Goal: Communication & Community: Share content

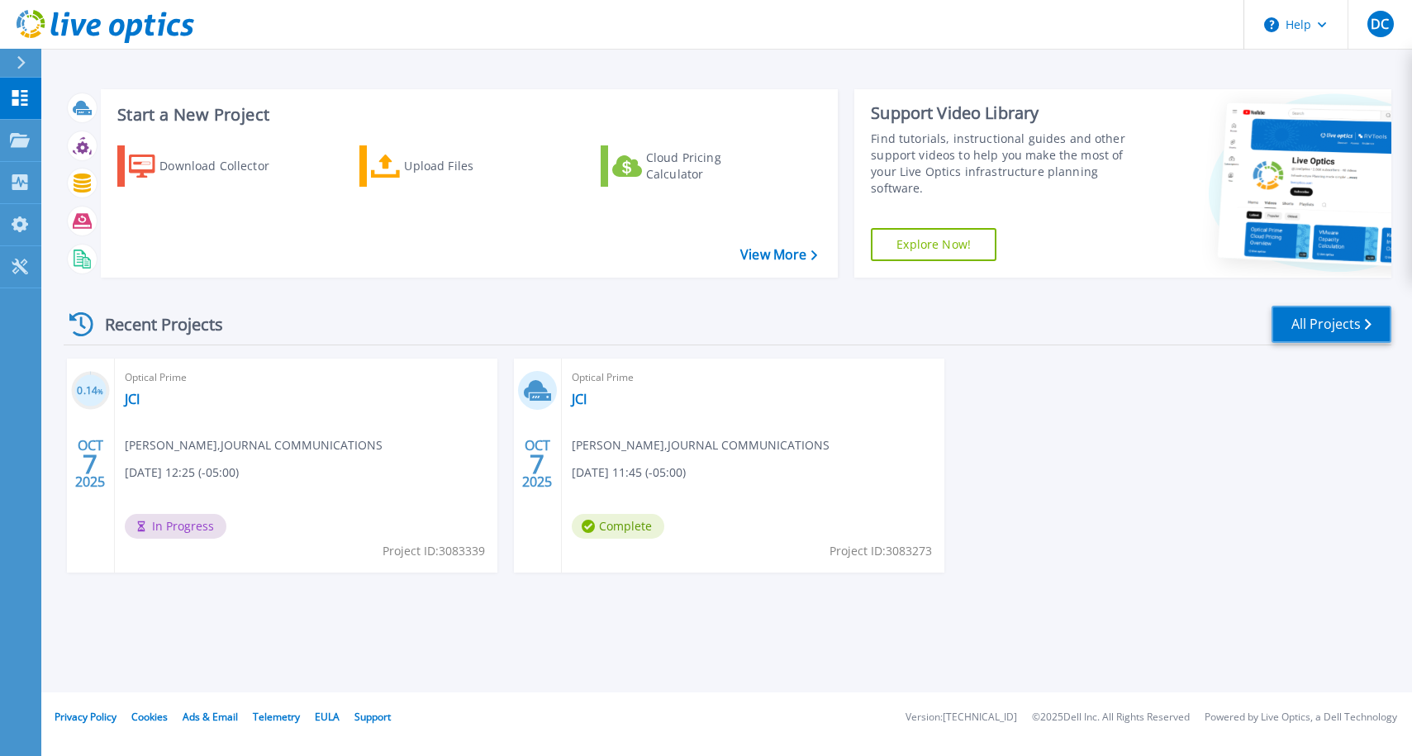
click at [1329, 323] on link "All Projects" at bounding box center [1332, 324] width 120 height 37
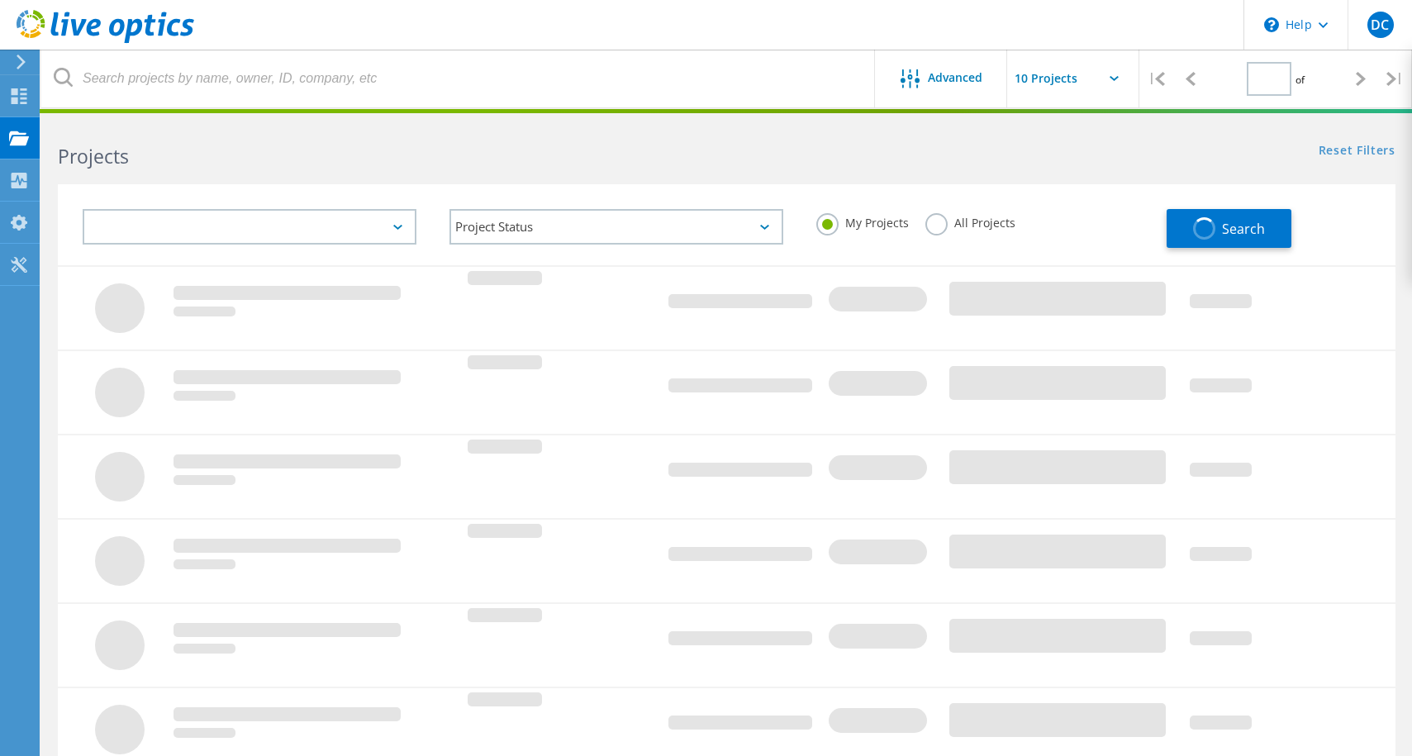
type input "1"
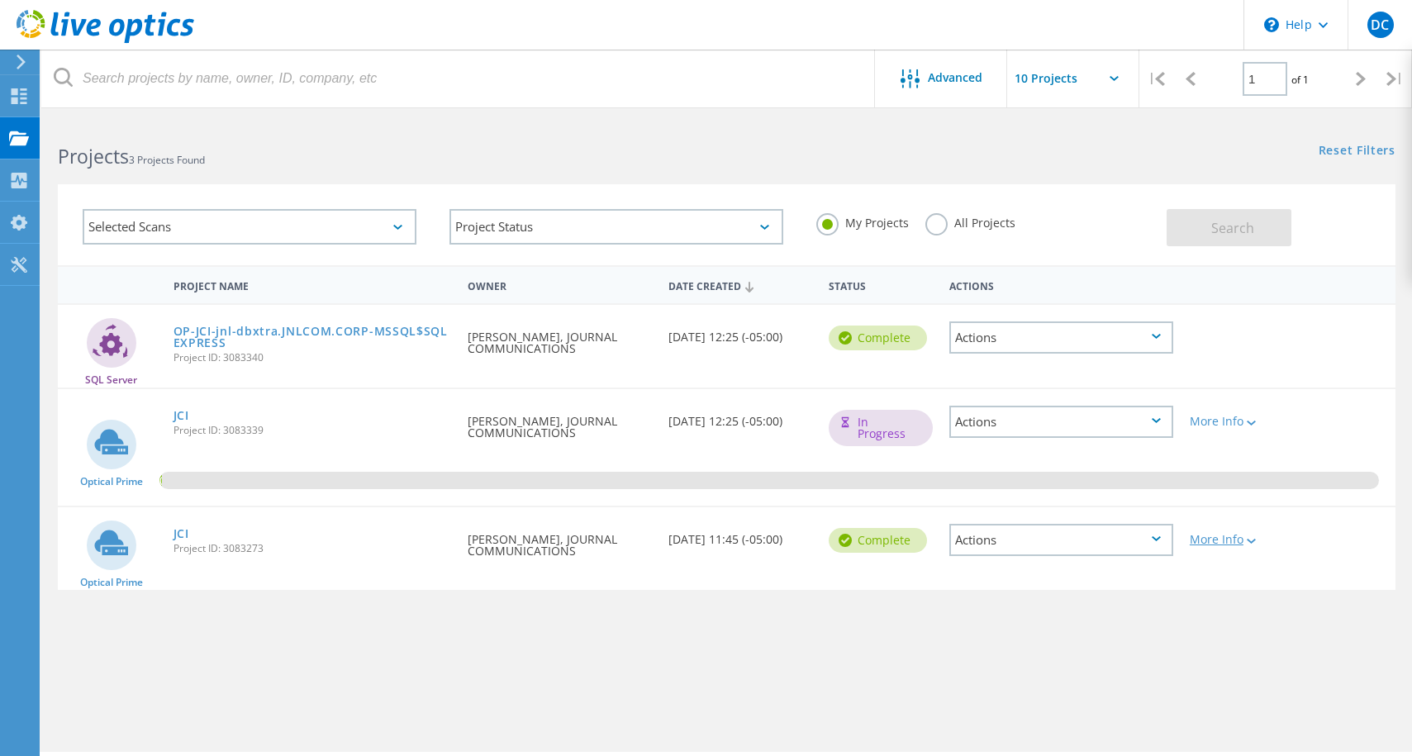
click at [1227, 544] on div "More Info" at bounding box center [1235, 540] width 91 height 12
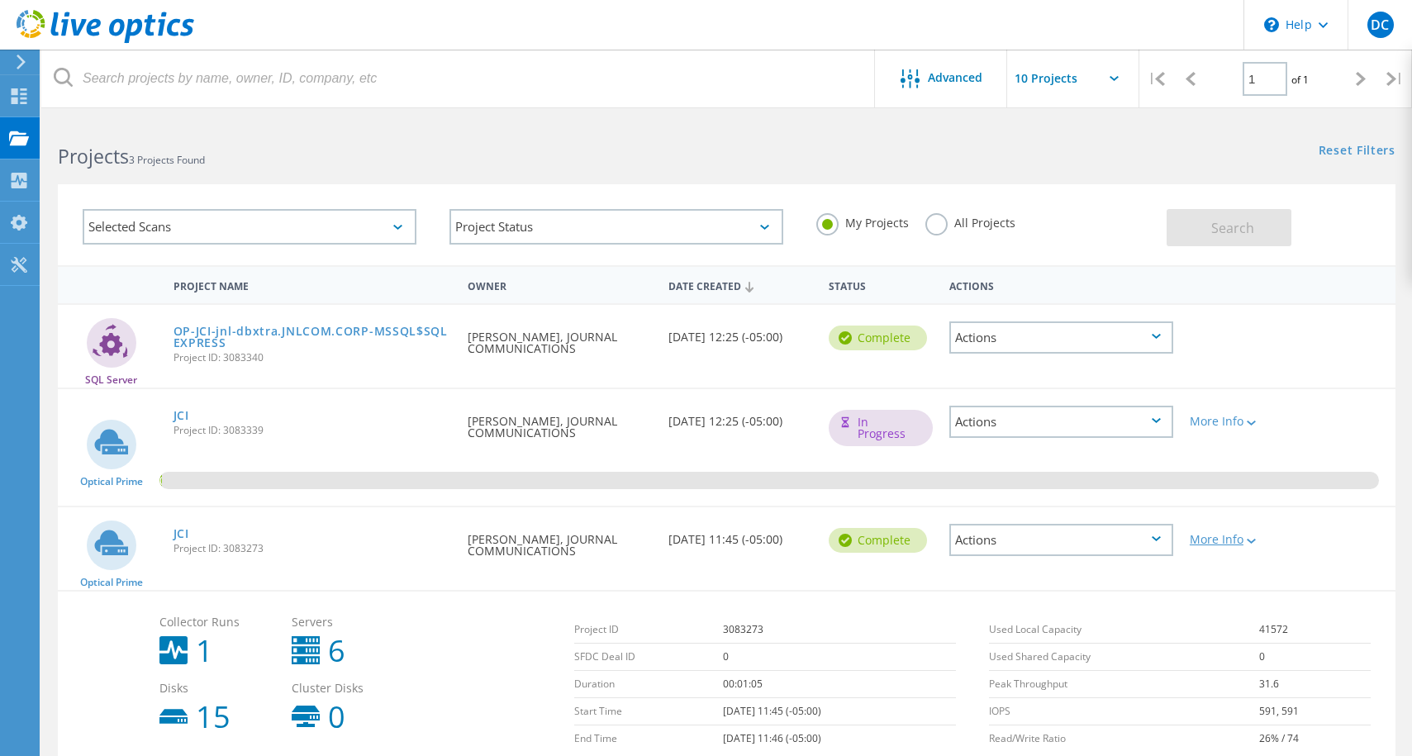
scroll to position [87, 0]
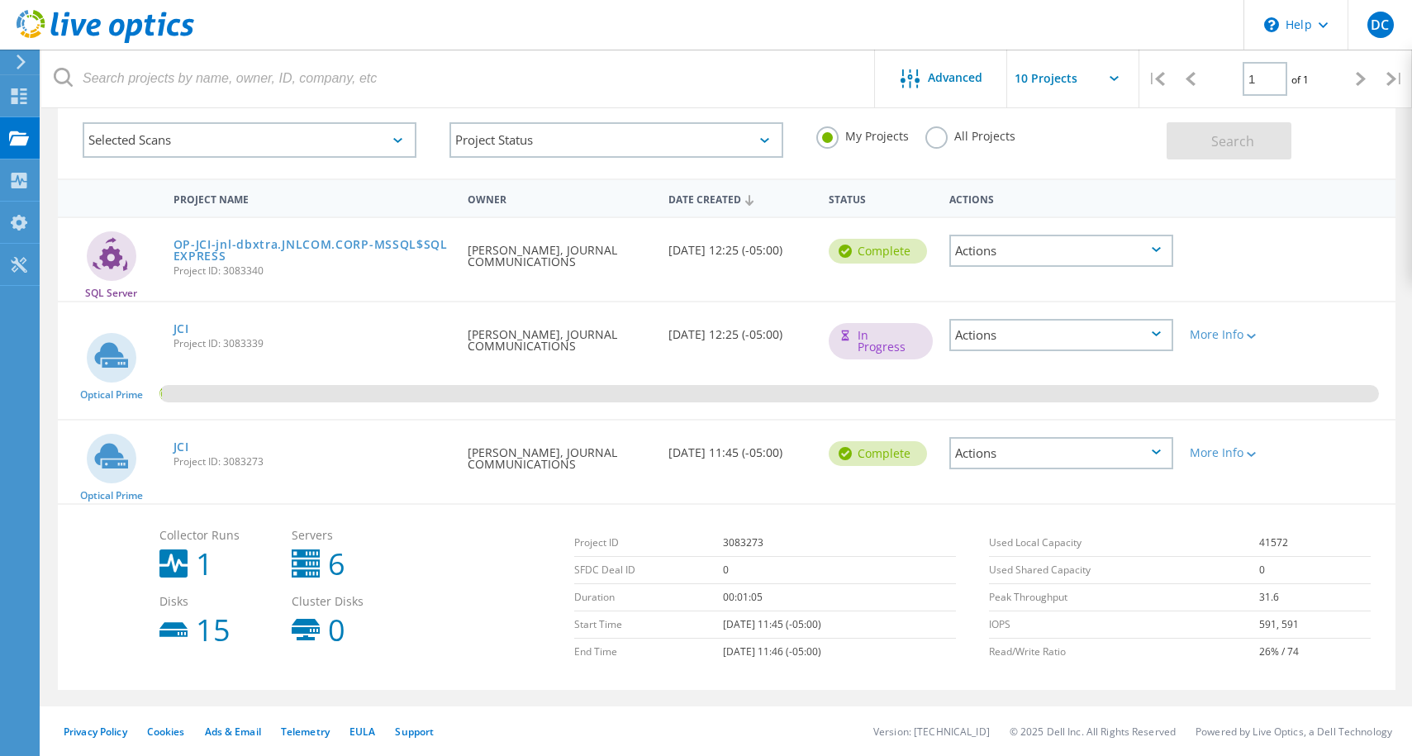
click at [1065, 451] on div "Actions" at bounding box center [1062, 453] width 224 height 32
click at [1031, 491] on div "Delete" at bounding box center [1061, 492] width 221 height 26
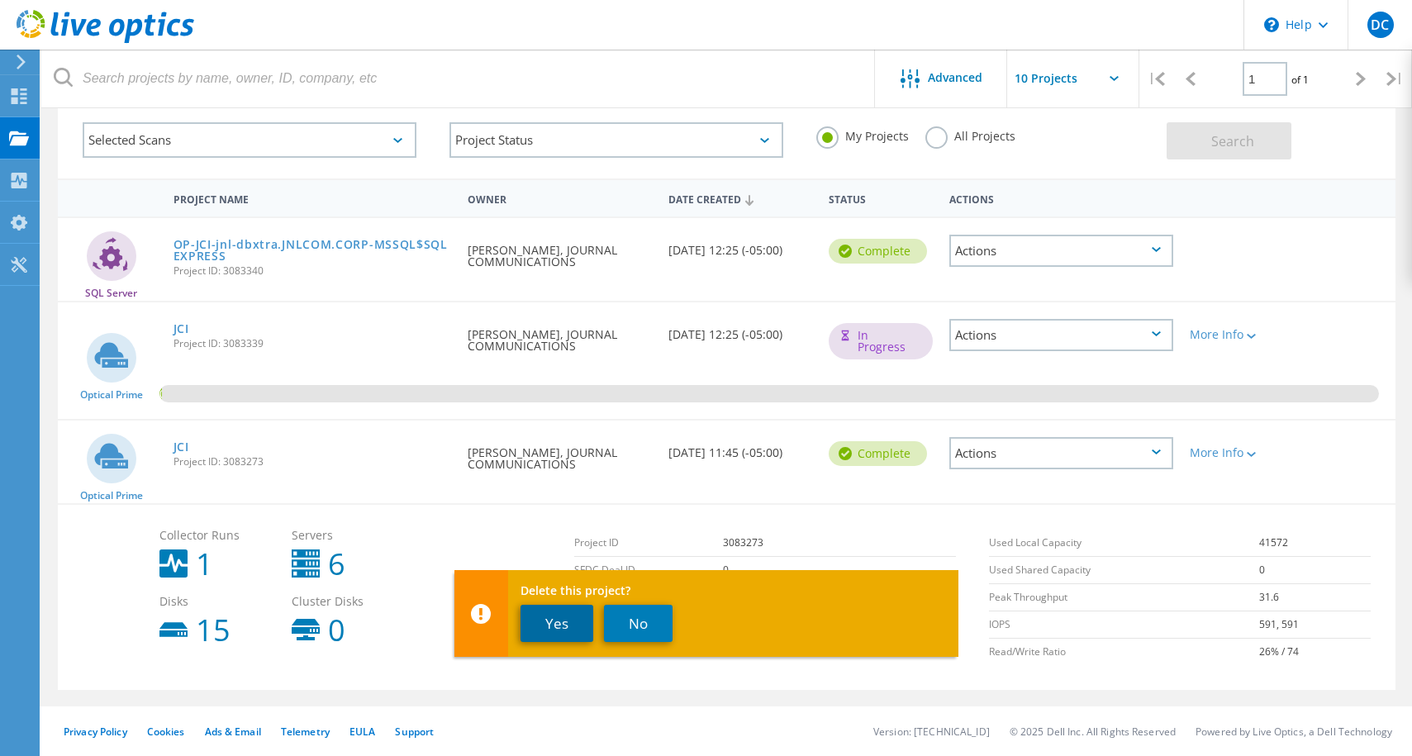
click at [552, 628] on button "Yes" at bounding box center [557, 623] width 73 height 37
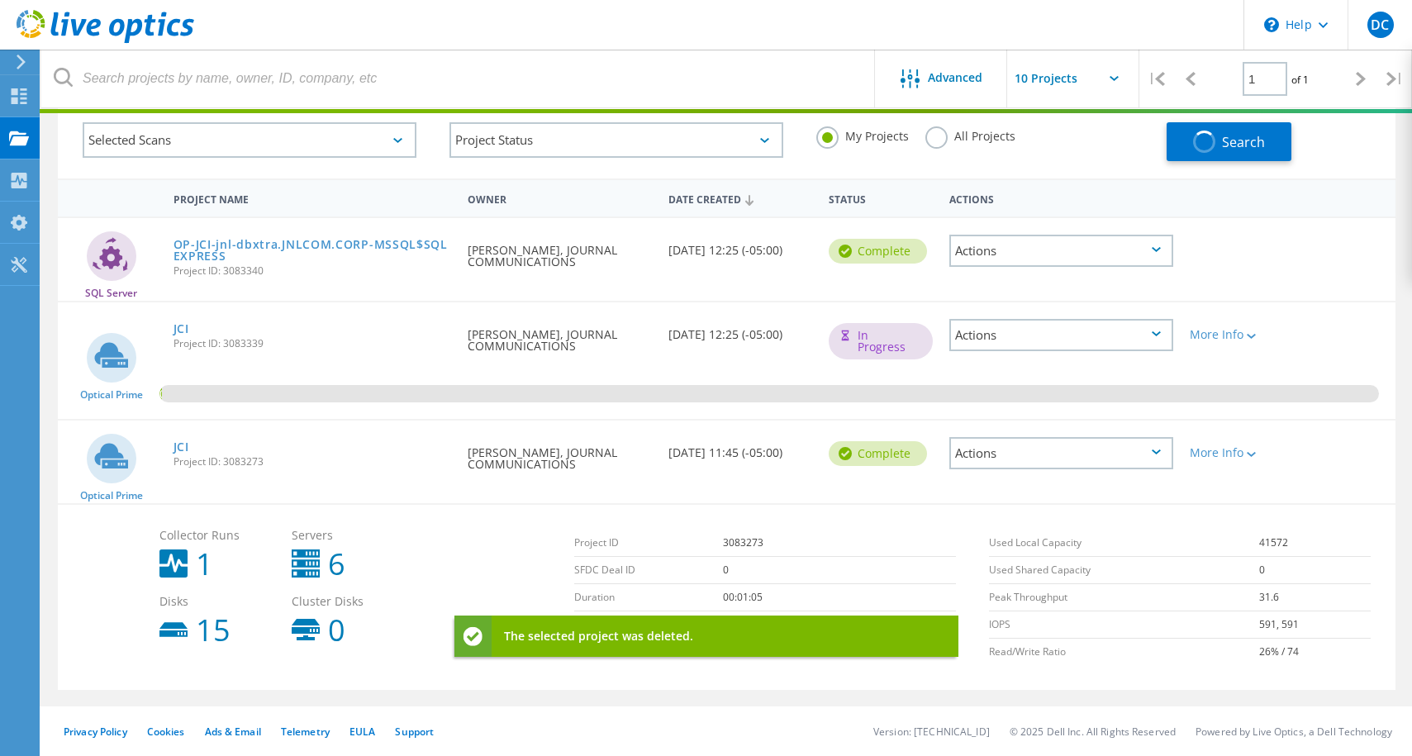
scroll to position [45, 0]
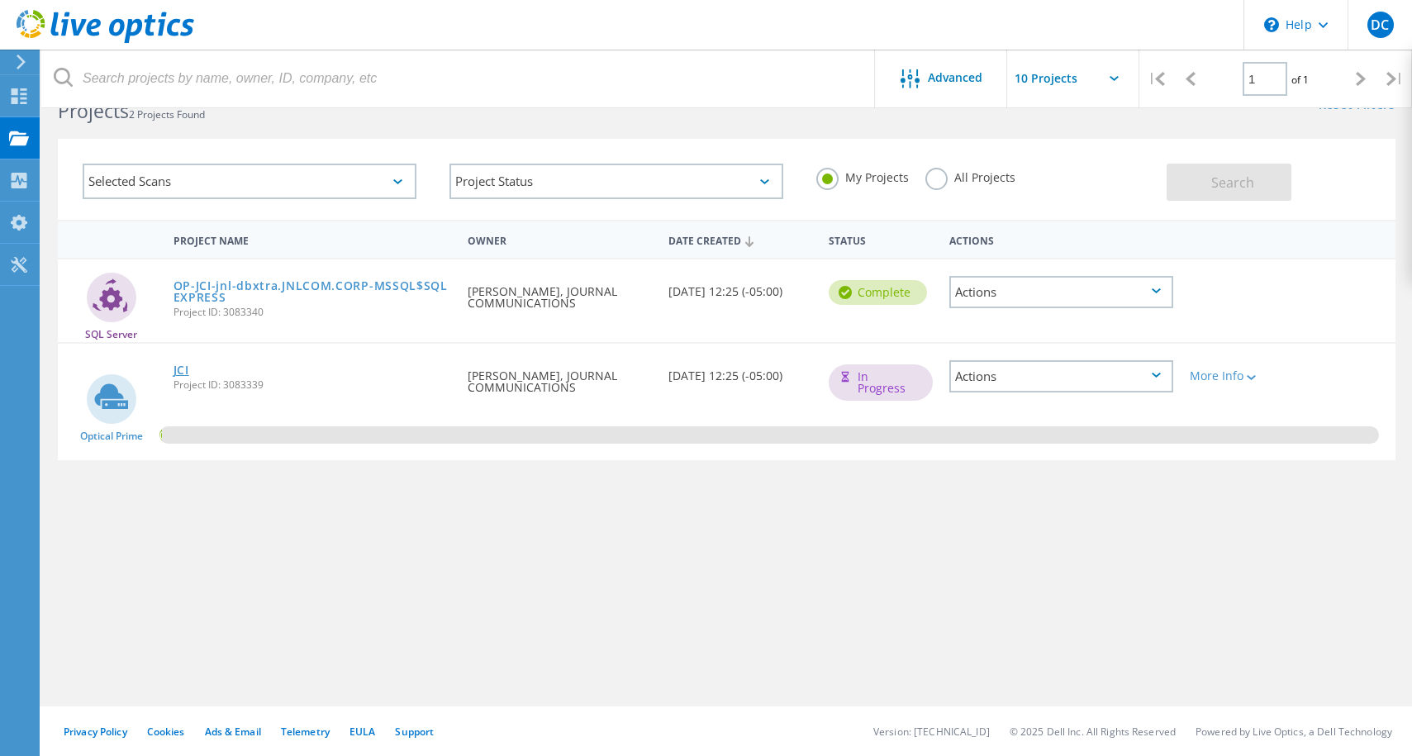
click at [178, 370] on link "JCI" at bounding box center [182, 370] width 16 height 12
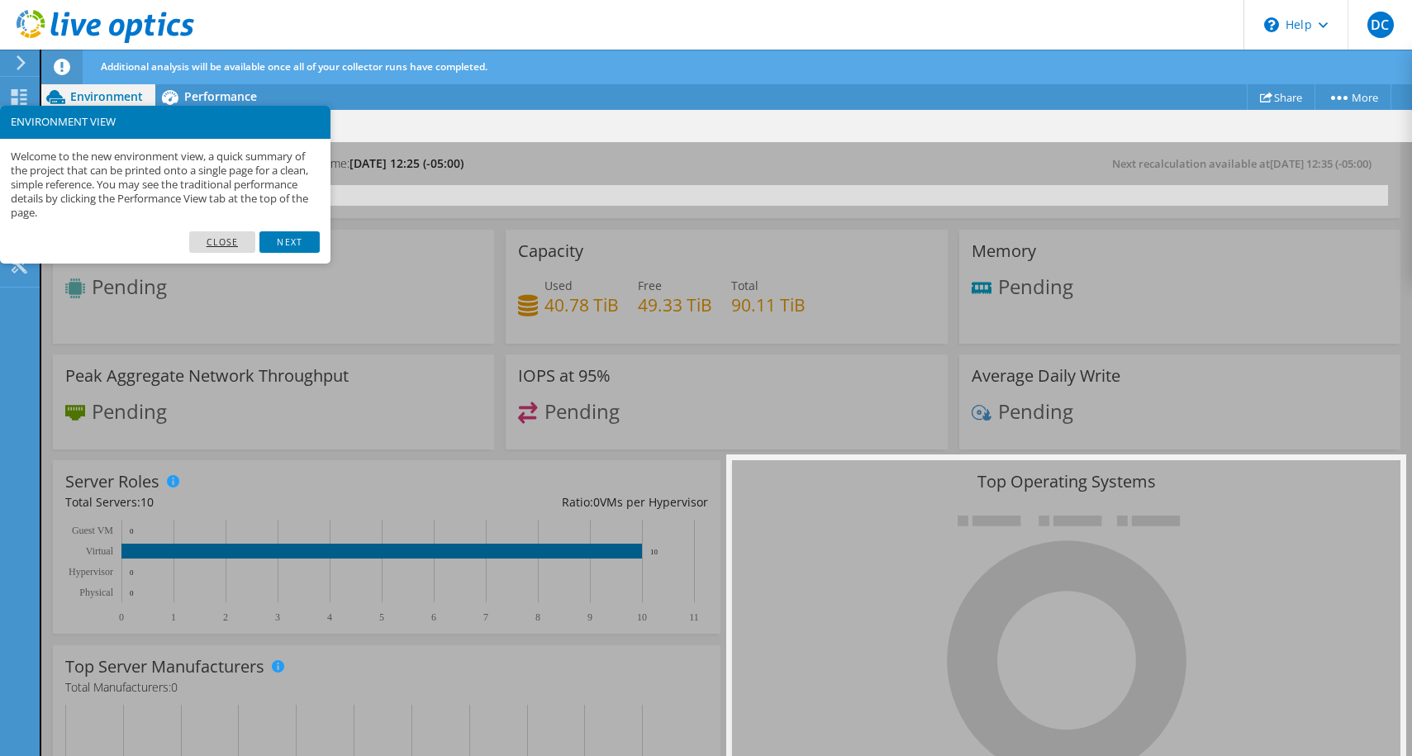
click at [230, 240] on link "Close" at bounding box center [222, 241] width 67 height 21
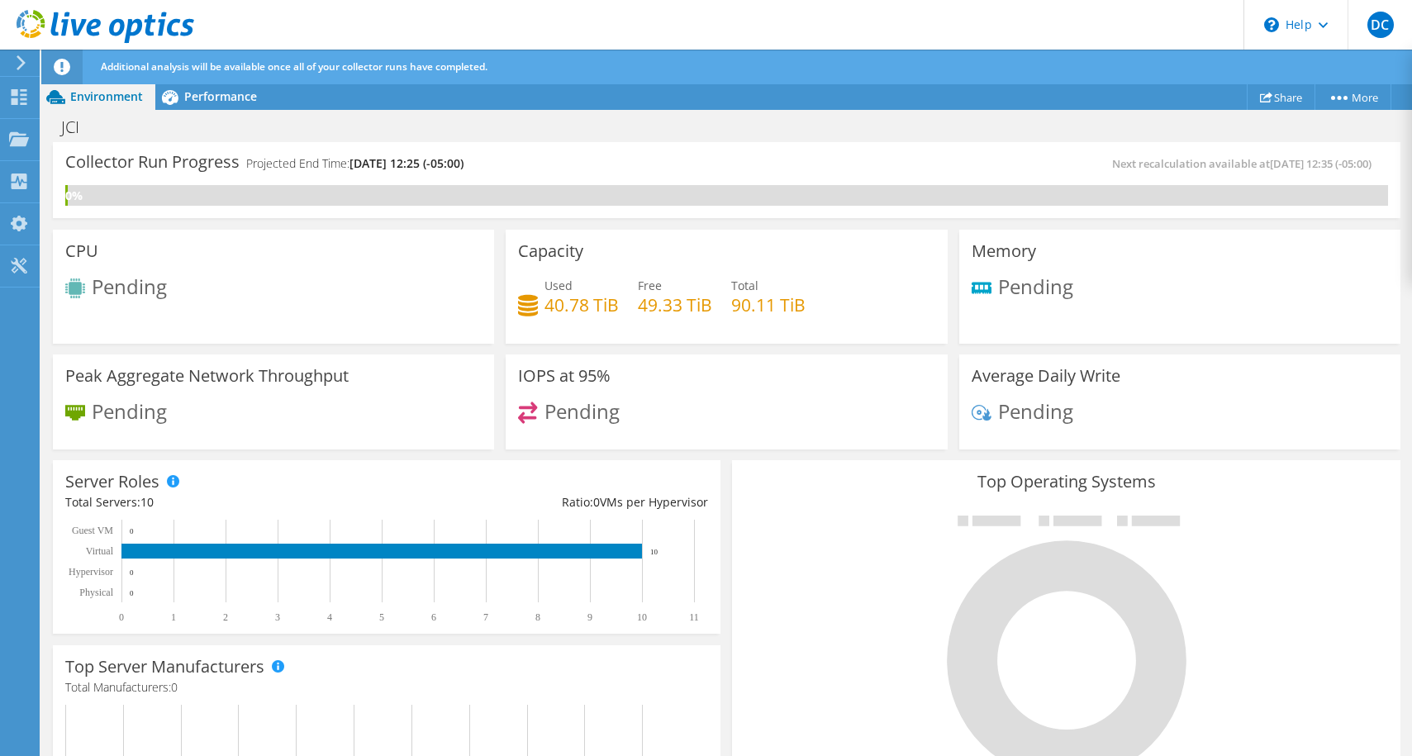
scroll to position [26, 0]
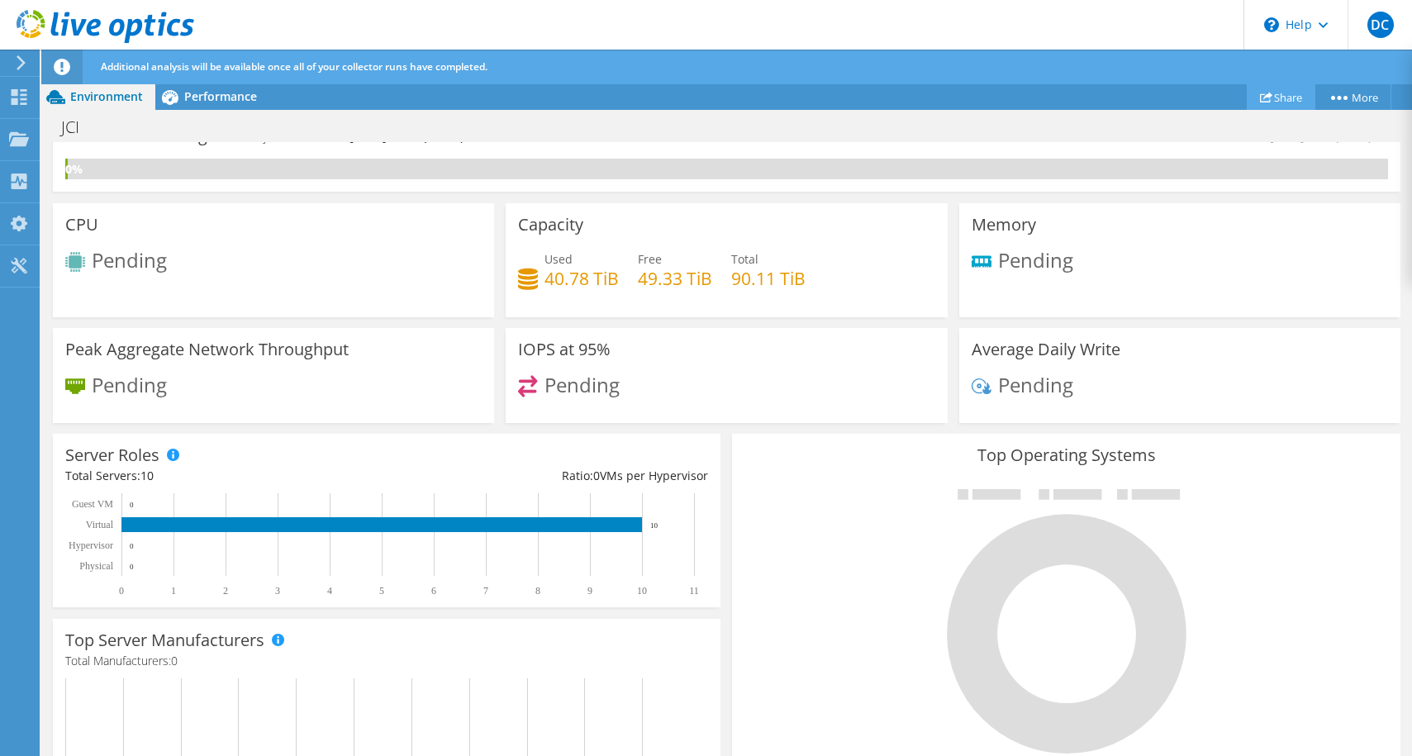
click at [1282, 100] on link "Share" at bounding box center [1281, 97] width 69 height 26
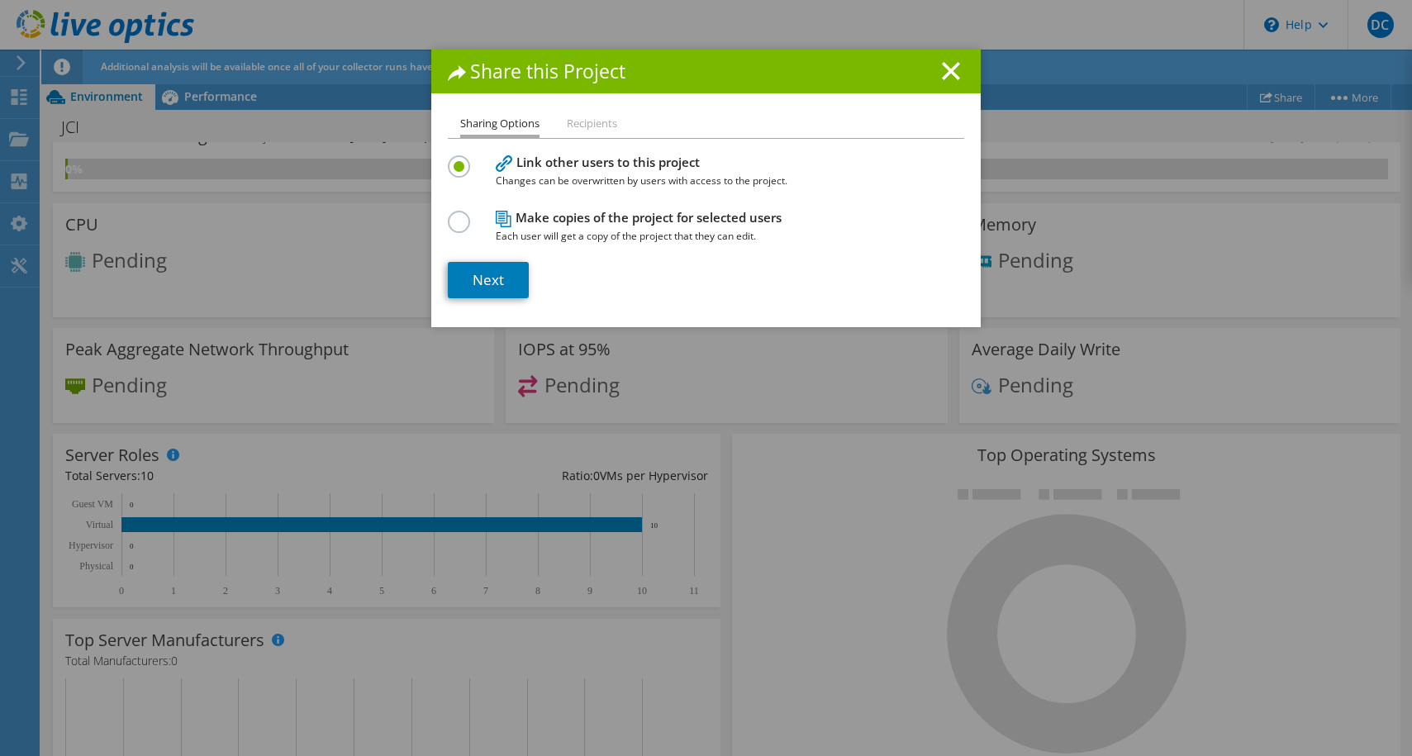
click at [602, 126] on li "Recipients" at bounding box center [592, 124] width 50 height 21
click at [599, 122] on li "Recipients" at bounding box center [592, 124] width 50 height 21
click at [507, 262] on link "Next" at bounding box center [488, 280] width 81 height 36
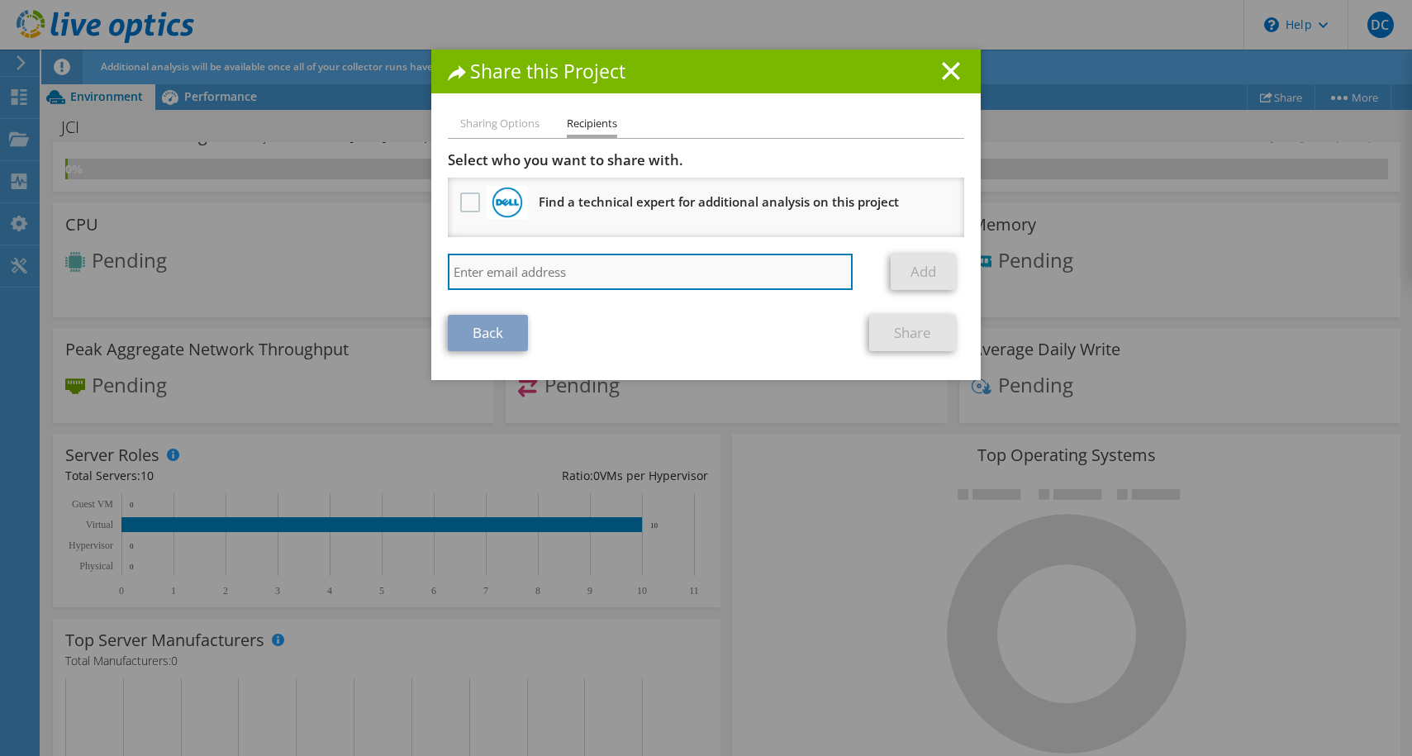
click at [502, 276] on input "search" at bounding box center [650, 272] width 405 height 36
type input "rshelton@cspire.com"
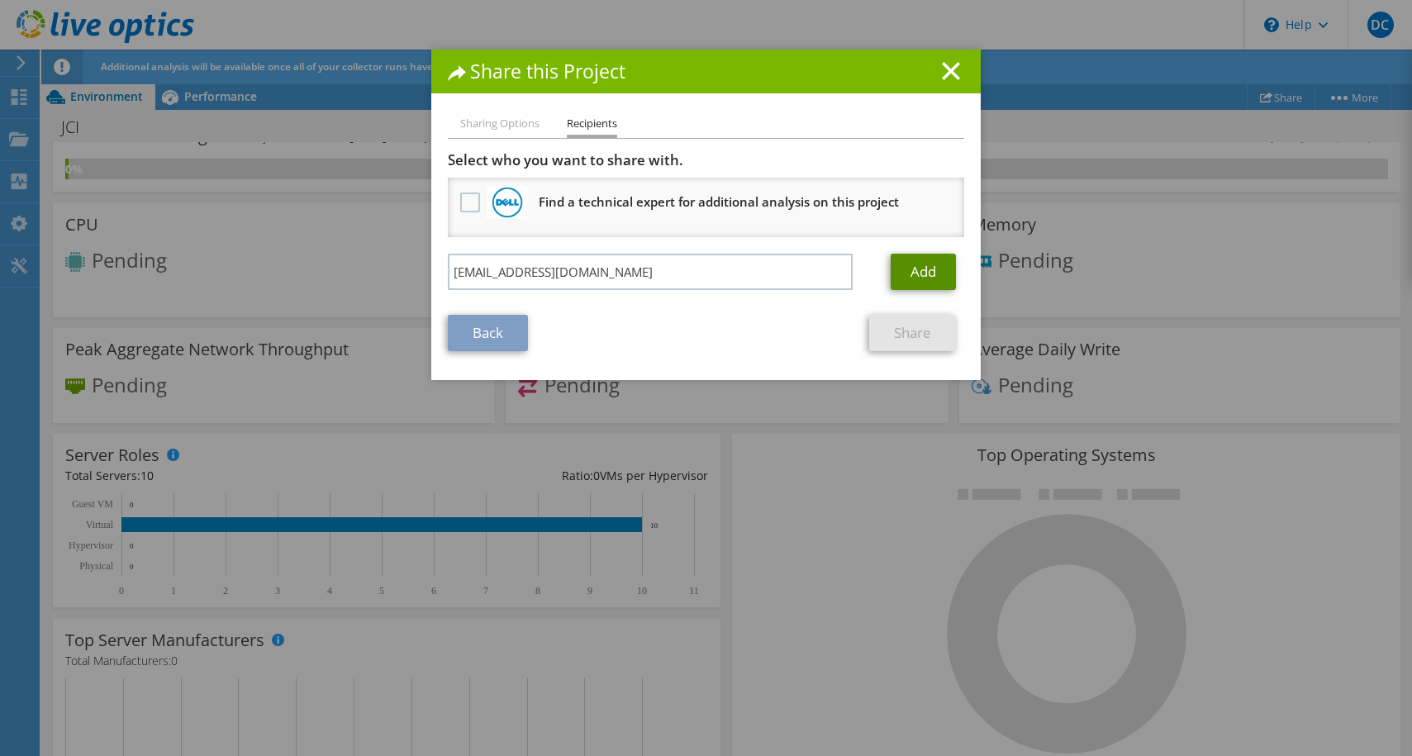
click at [912, 273] on link "Add" at bounding box center [923, 272] width 65 height 36
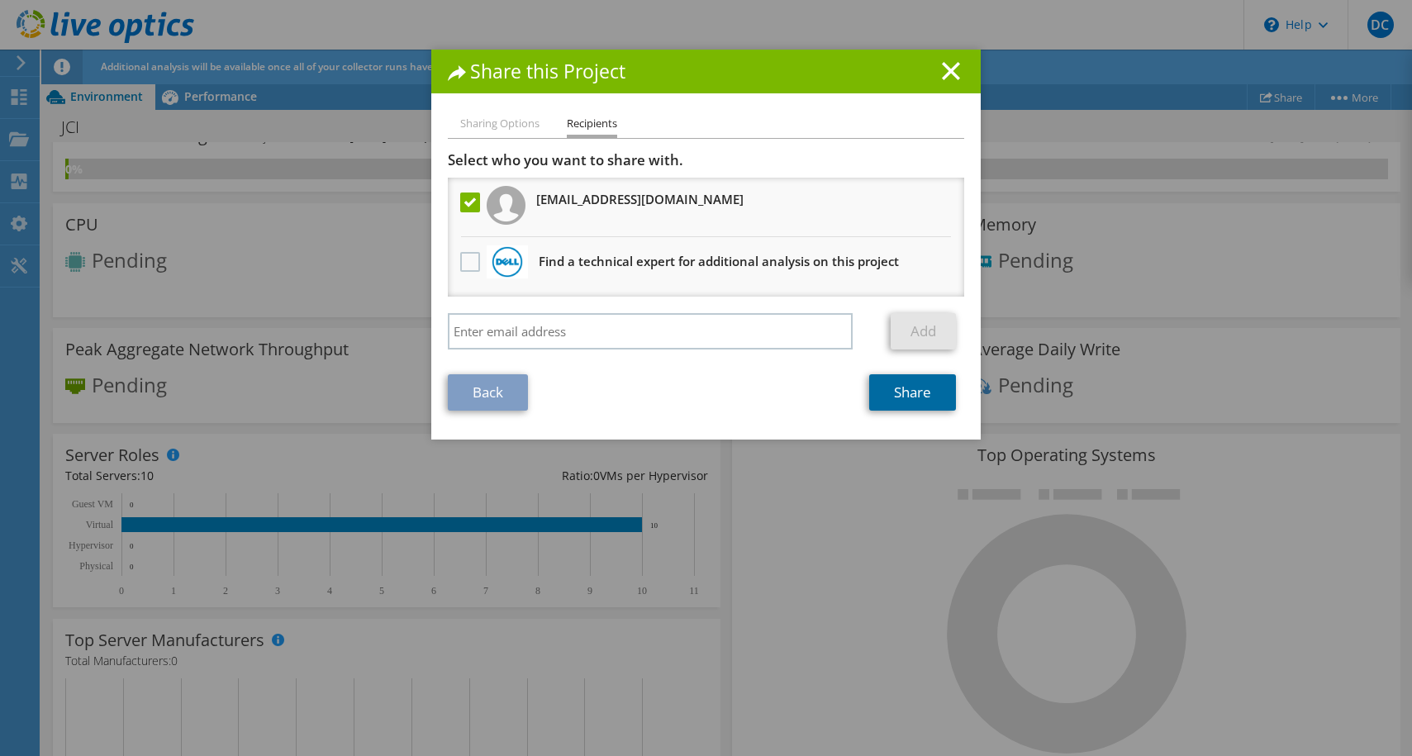
click at [907, 393] on link "Share" at bounding box center [912, 392] width 87 height 36
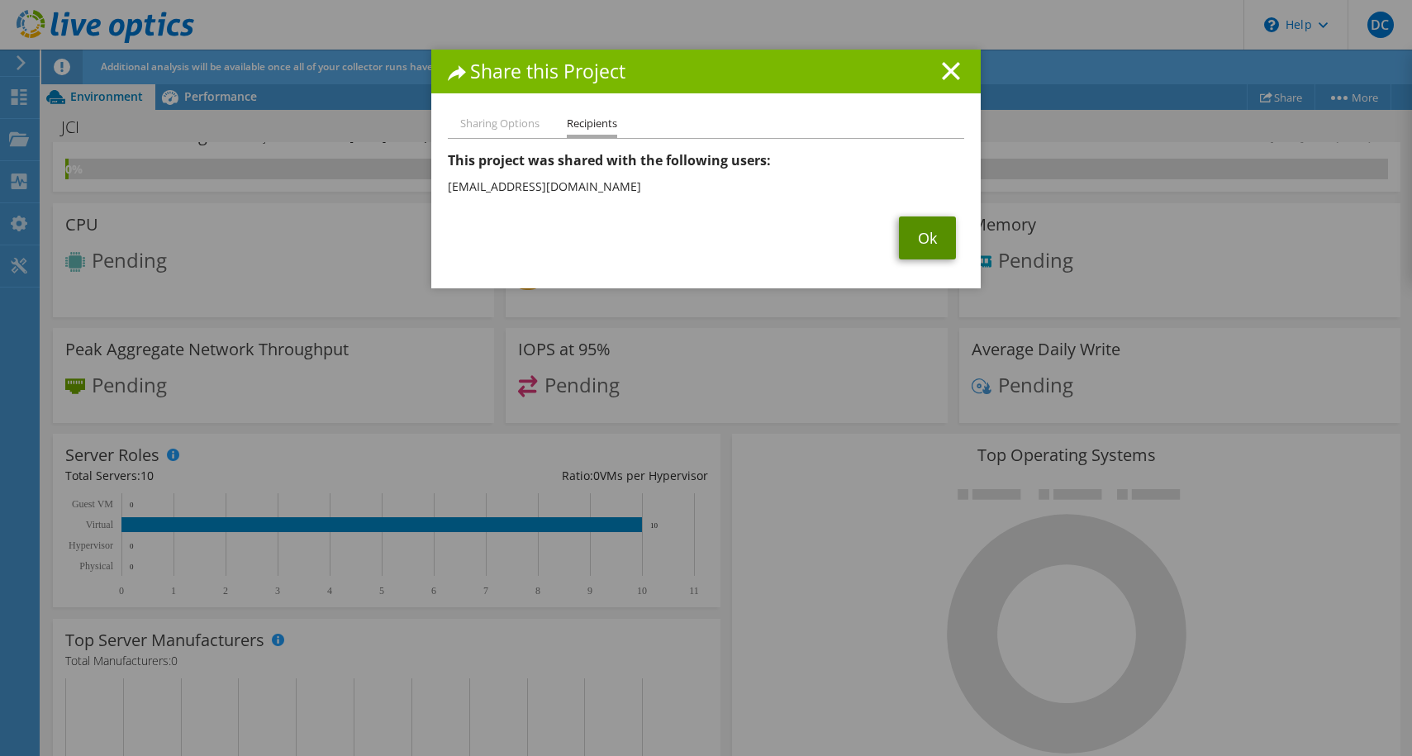
click at [931, 240] on link "Ok" at bounding box center [927, 238] width 57 height 43
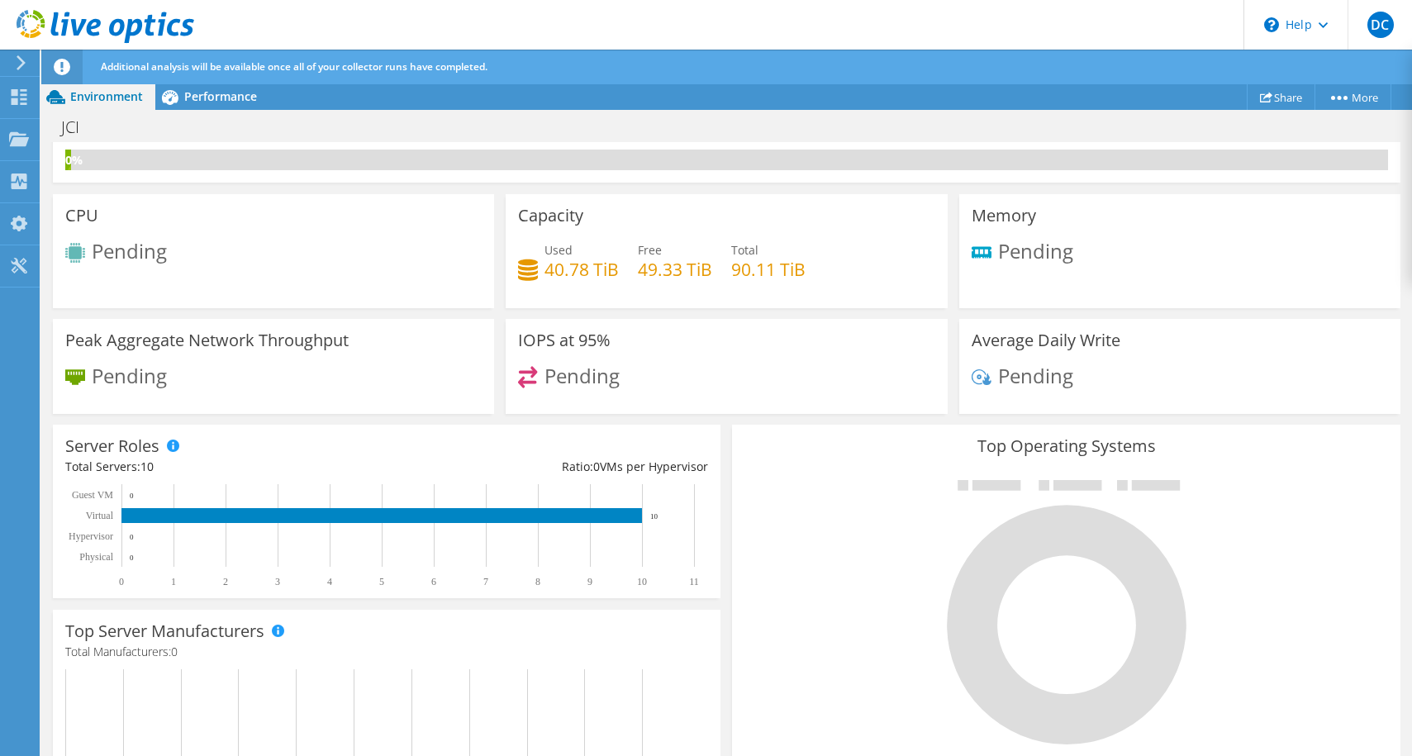
scroll to position [0, 0]
